Goal: Task Accomplishment & Management: Use online tool/utility

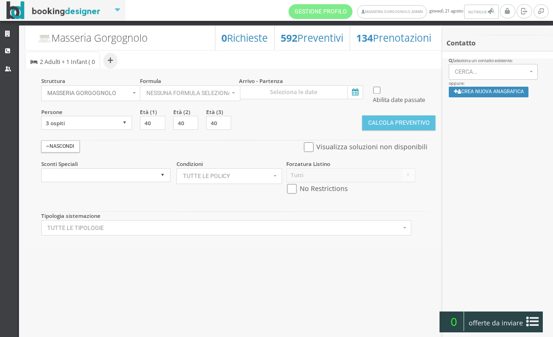
select select
click at [355, 92] on icon at bounding box center [354, 92] width 14 height 13
click at [355, 92] on input at bounding box center [301, 92] width 124 height 14
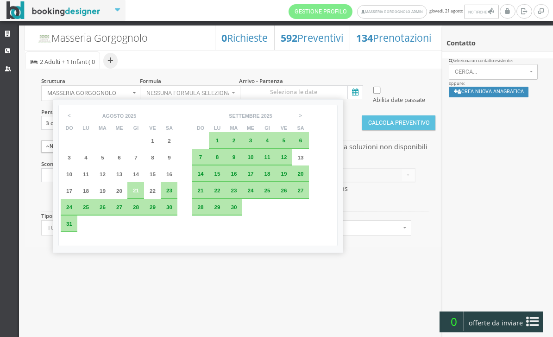
click at [139, 193] on span "21" at bounding box center [136, 190] width 6 height 6
click at [156, 197] on div "22" at bounding box center [152, 190] width 17 height 17
type input "21 ago 2025 - 22 ago 2025"
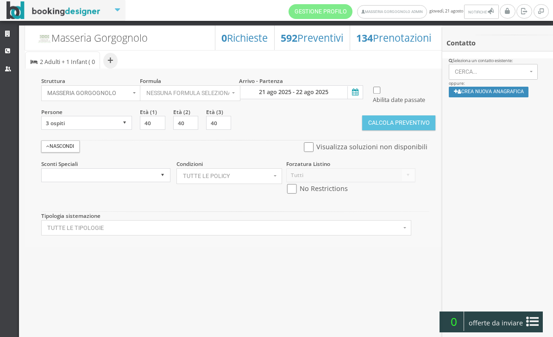
click at [352, 89] on icon at bounding box center [354, 92] width 14 height 13
click at [352, 89] on input "21 ago 2025 - 22 ago 2025" at bounding box center [301, 92] width 124 height 14
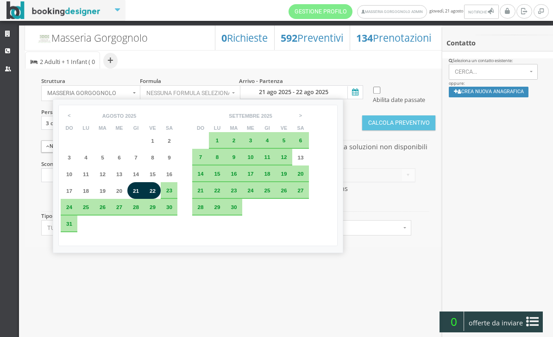
click at [178, 267] on div at bounding box center [233, 261] width 419 height 12
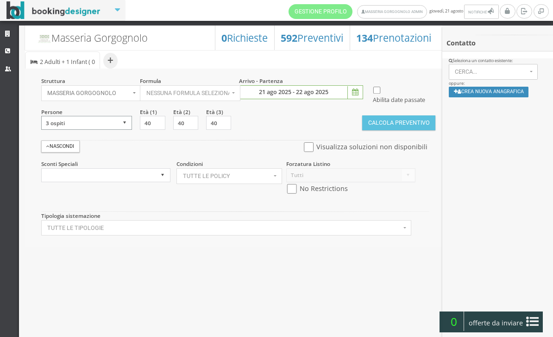
click at [116, 130] on select "1 ospite 2 ospiti 3 ospiti 4 ospiti 5 ospiti 6 ospiti 7 ospiti 8 ospiti 9 ospit…" at bounding box center [86, 123] width 91 height 14
select select "1"
click at [303, 152] on input "checkbox" at bounding box center [309, 147] width 12 height 10
click at [304, 152] on input "checkbox" at bounding box center [309, 147] width 12 height 10
checkbox input "false"
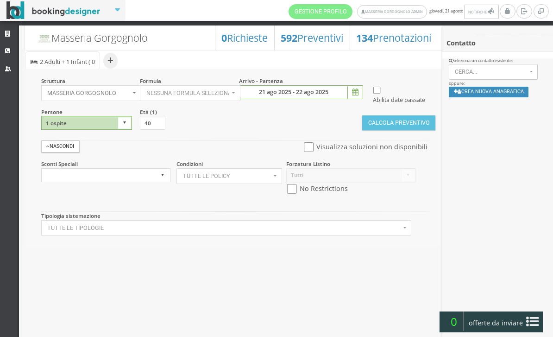
click at [290, 194] on input "checkbox" at bounding box center [292, 189] width 12 height 10
checkbox input "true"
click at [390, 130] on button "Calcola Preventivo" at bounding box center [398, 122] width 73 height 15
